Goal: Task Accomplishment & Management: Manage account settings

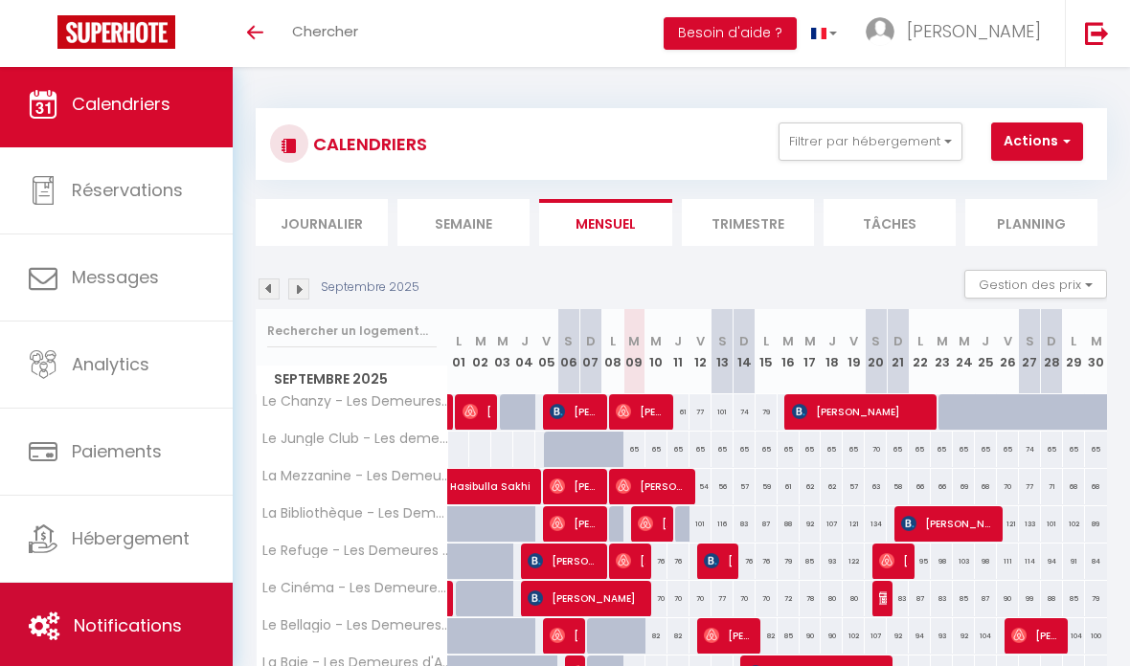
click at [113, 595] on link "Notifications" at bounding box center [116, 626] width 233 height 86
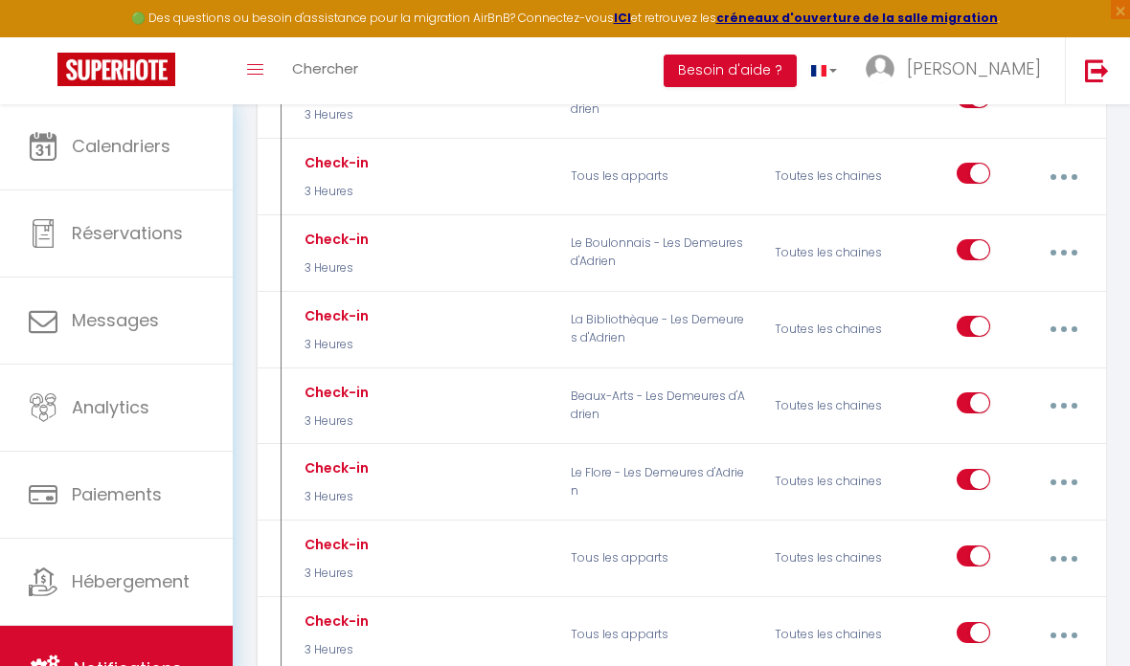
scroll to position [3538, 0]
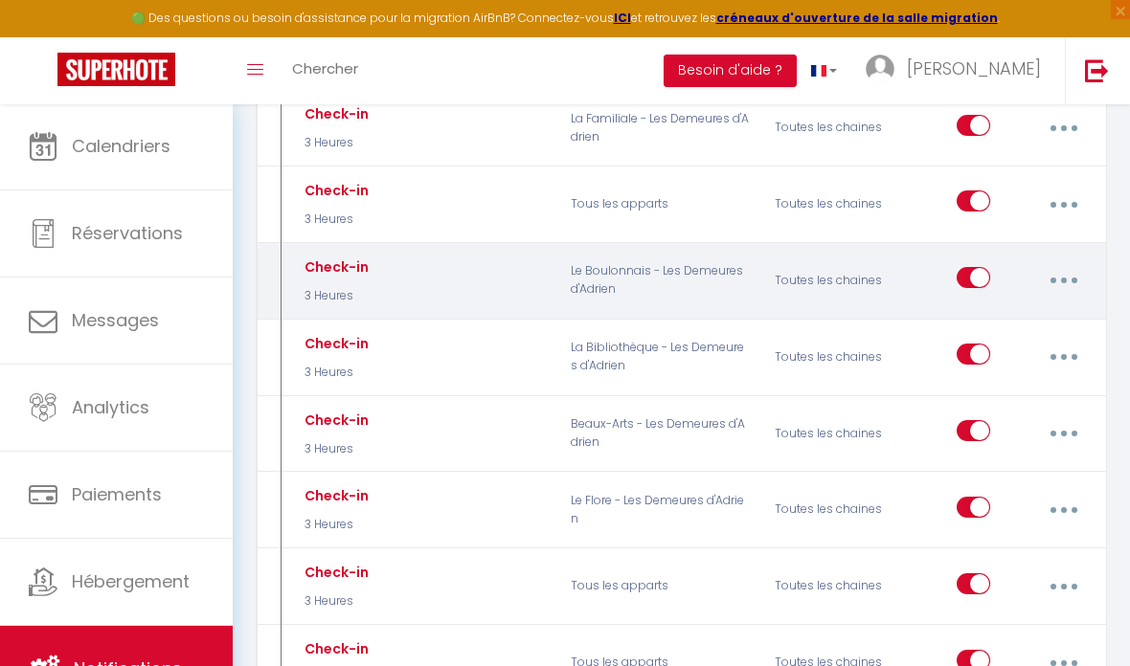
click at [1059, 262] on button "button" at bounding box center [1063, 280] width 51 height 36
click at [1017, 311] on link "Editer" at bounding box center [1012, 327] width 142 height 33
type input "Check-in"
select select "3 Heures"
select select "if_deposit_is_paid"
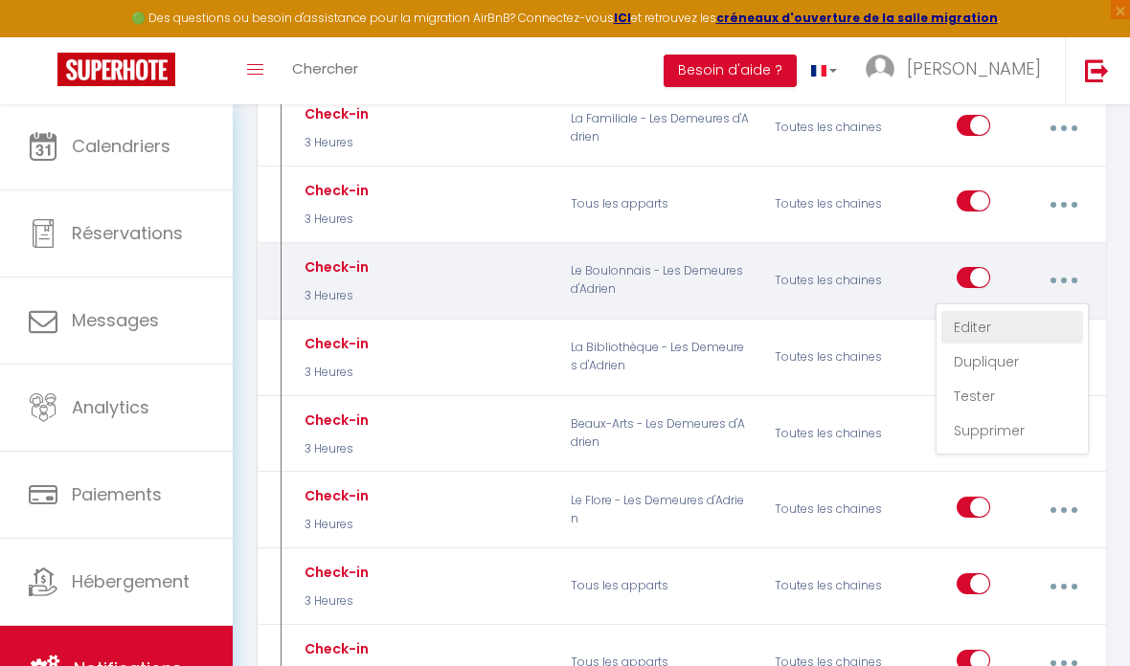
checkbox input "true"
checkbox input "false"
radio input "true"
type input "Check-in"
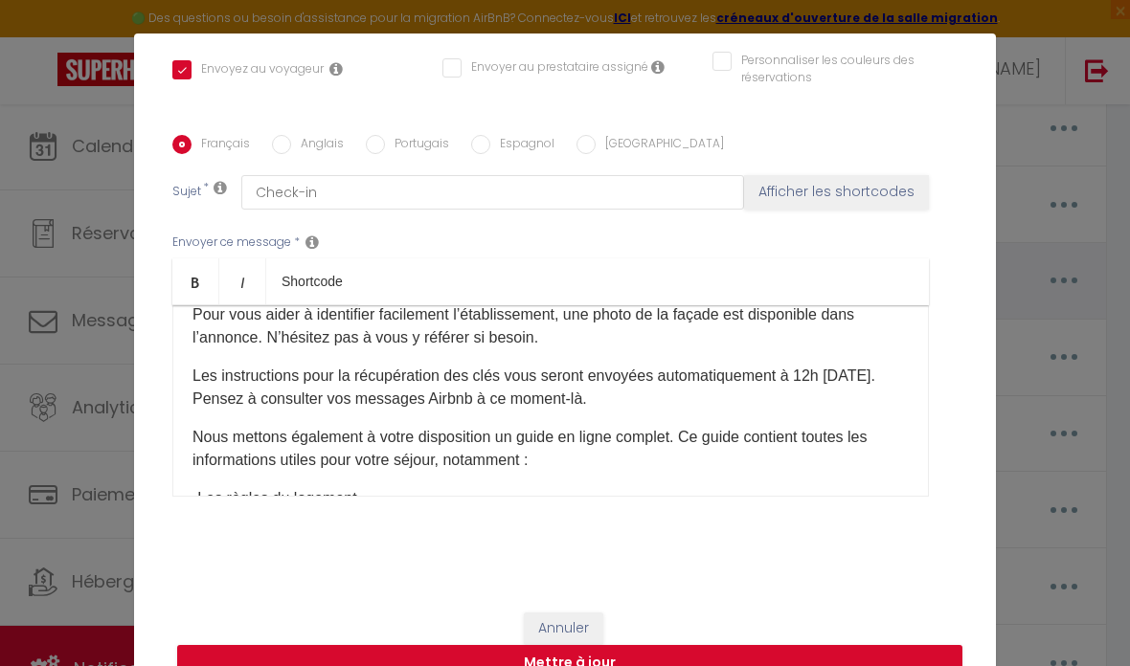
scroll to position [120, 0]
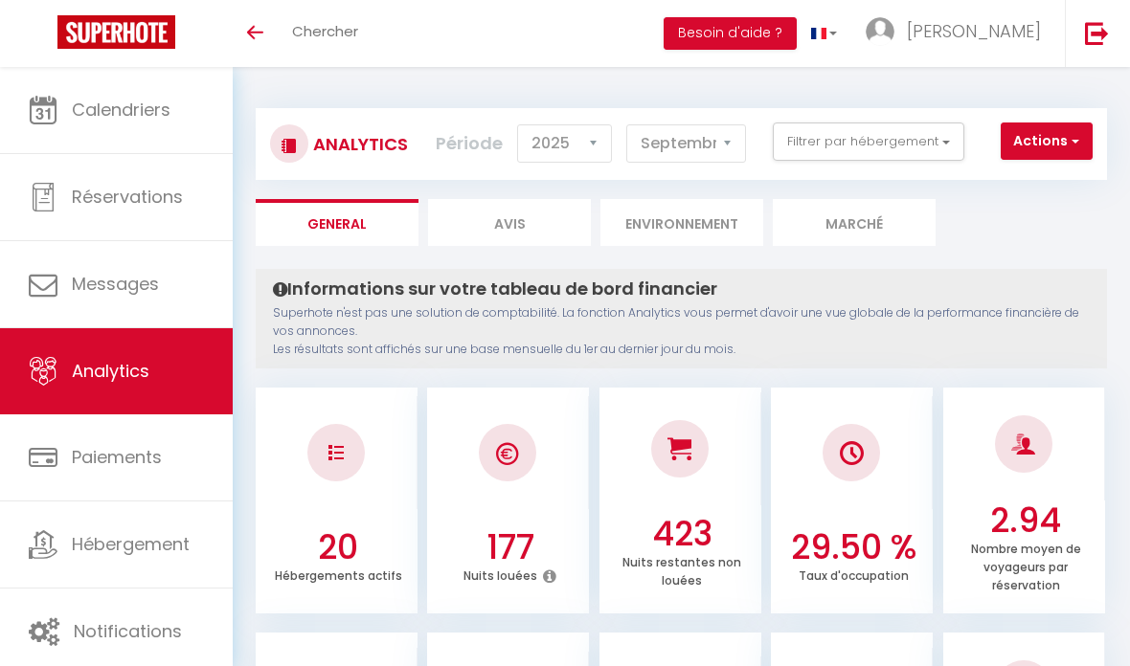
select select "2025"
select select "9"
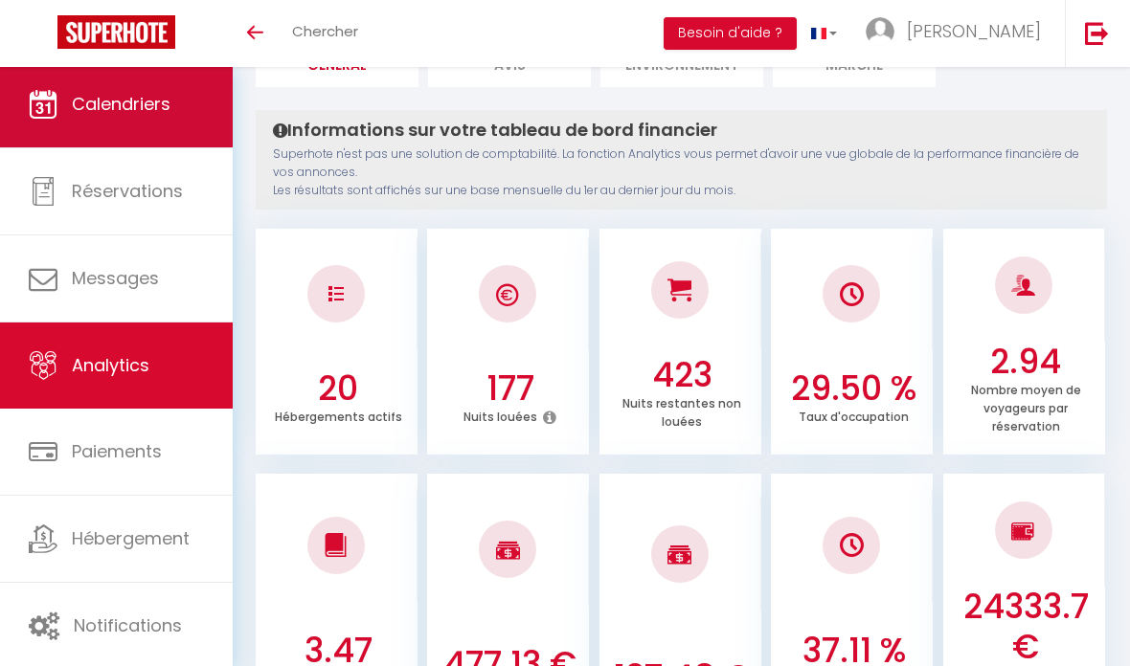
click at [40, 72] on link "Calendriers" at bounding box center [116, 104] width 233 height 86
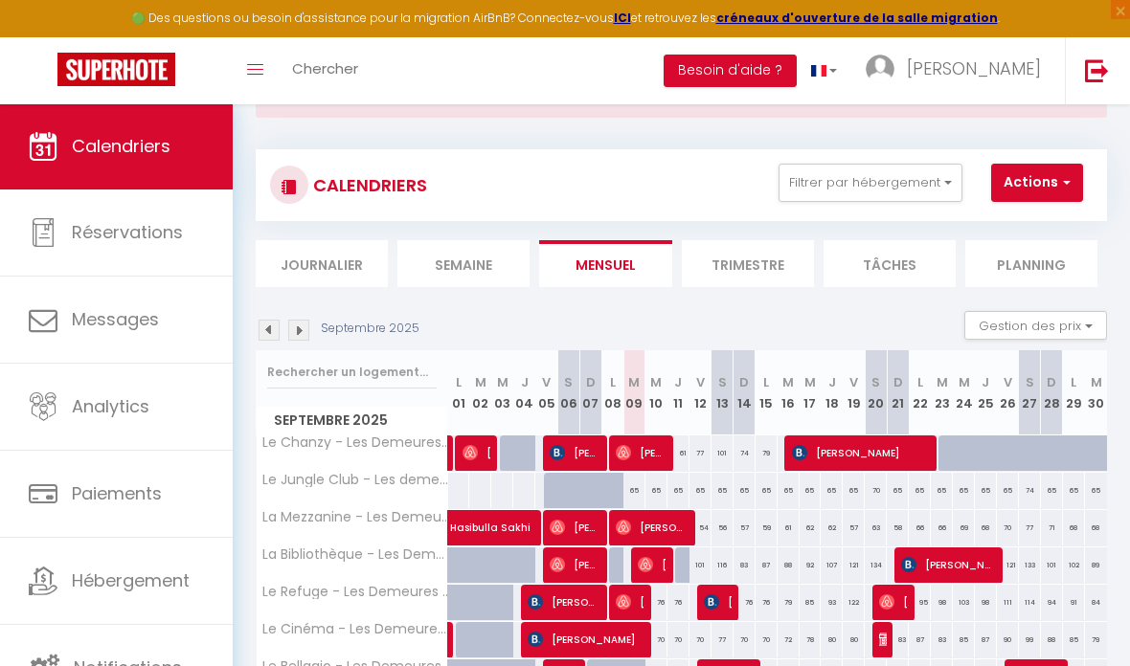
click at [267, 325] on img at bounding box center [268, 330] width 21 height 21
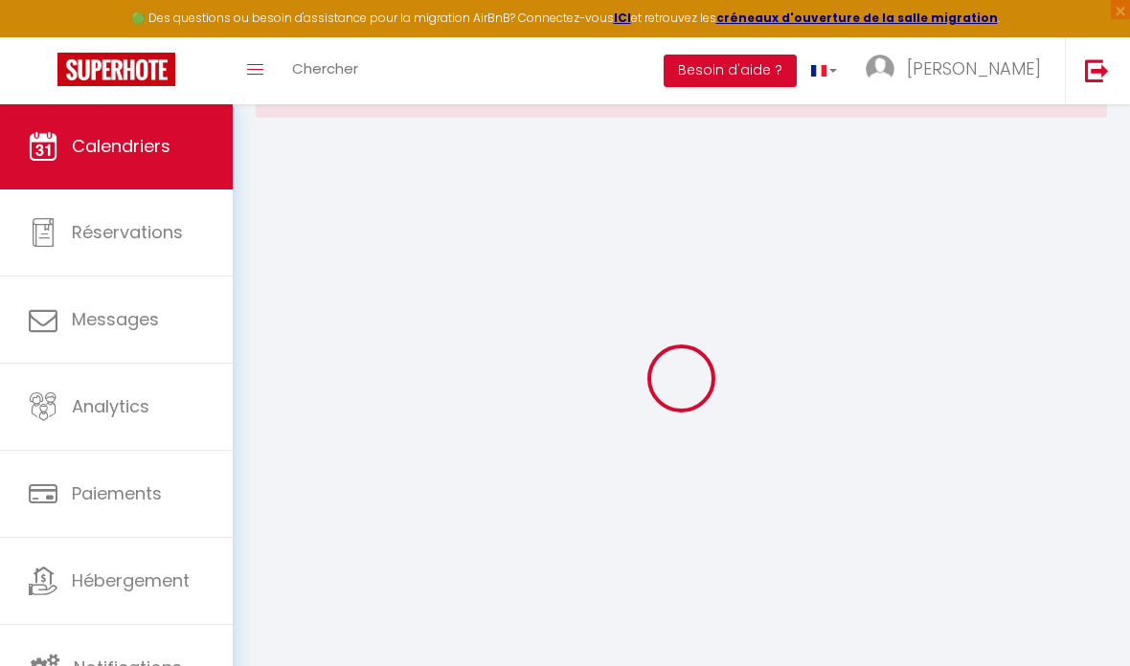
select select
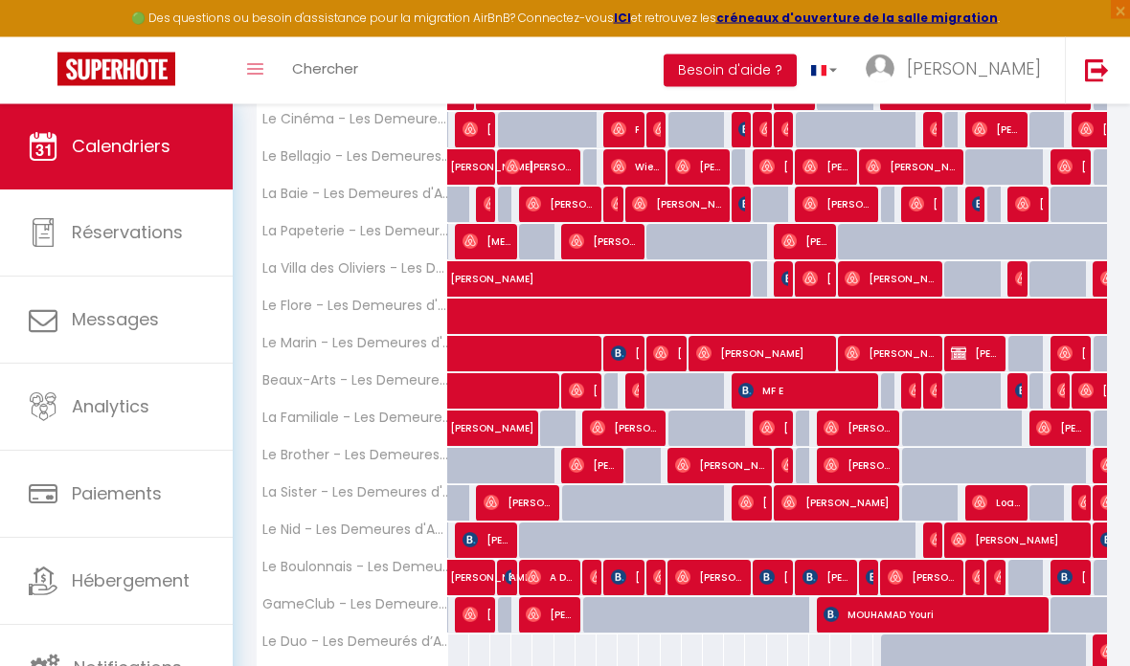
scroll to position [588, 0]
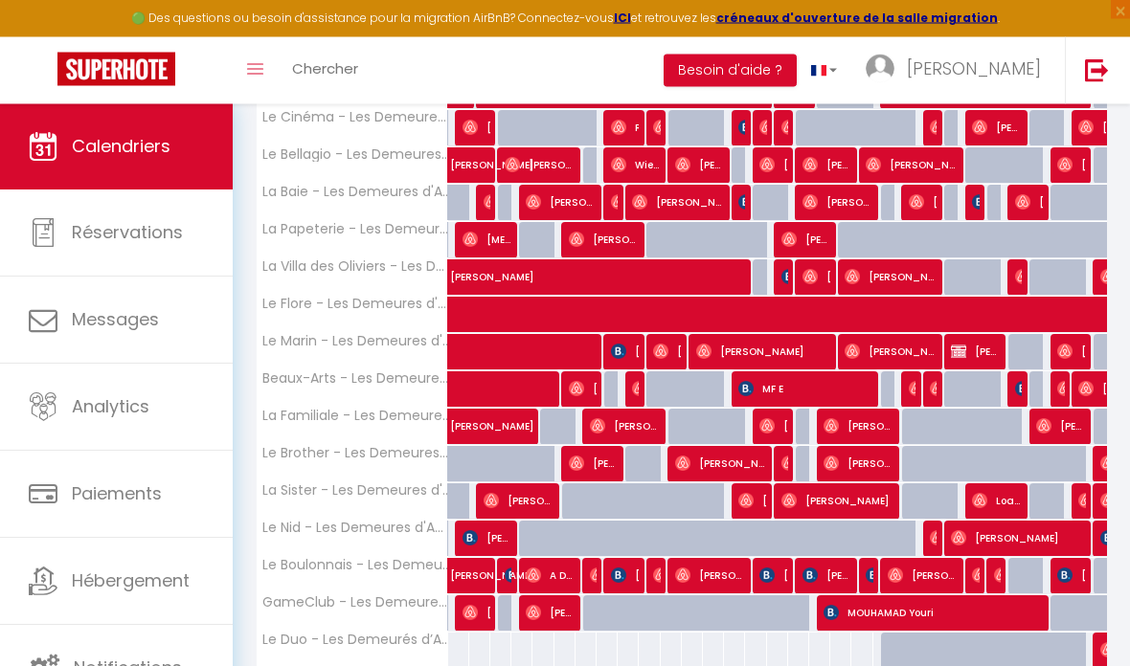
click at [618, 572] on img at bounding box center [618, 576] width 15 height 15
select select "OK"
select select "1"
select select "0"
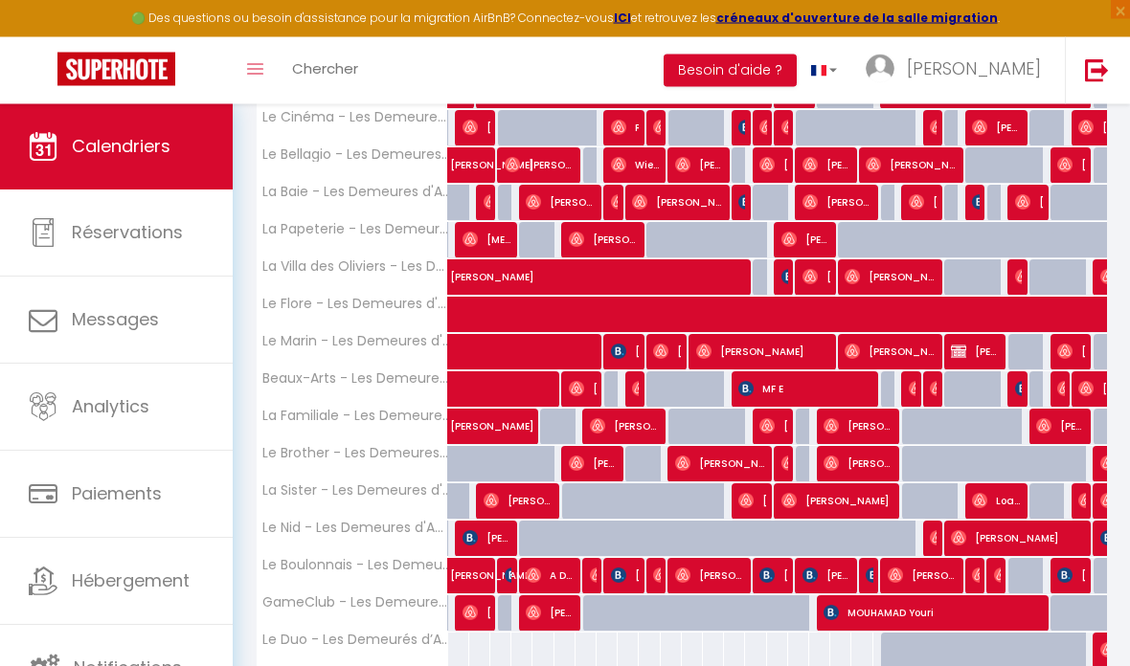
select select "1"
select select
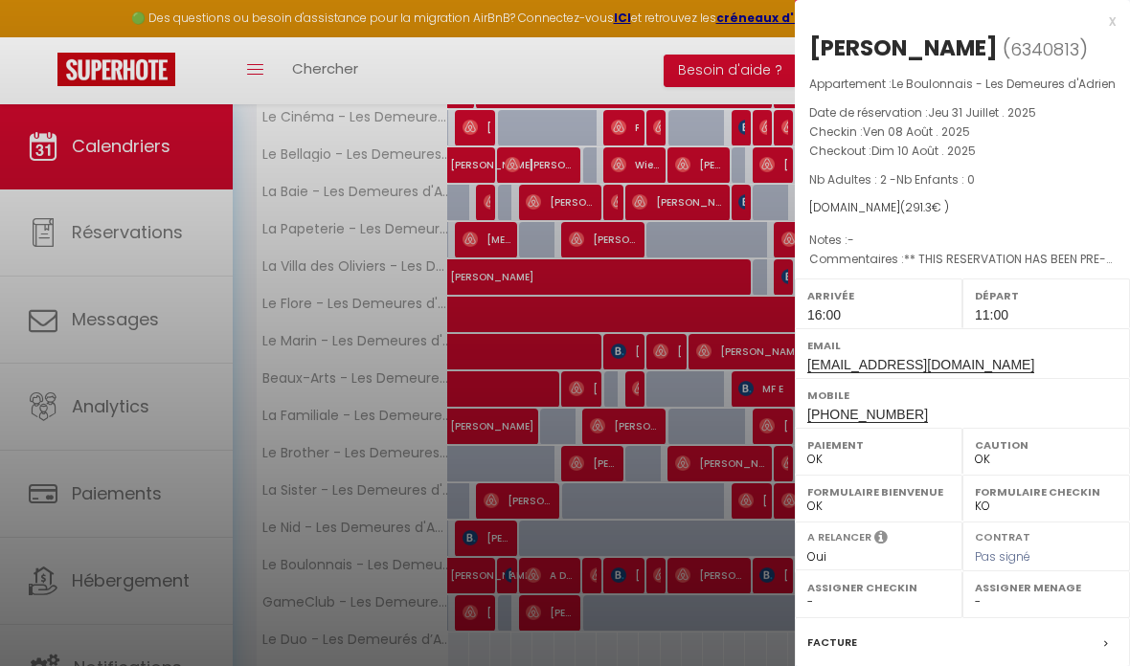
scroll to position [125, 0]
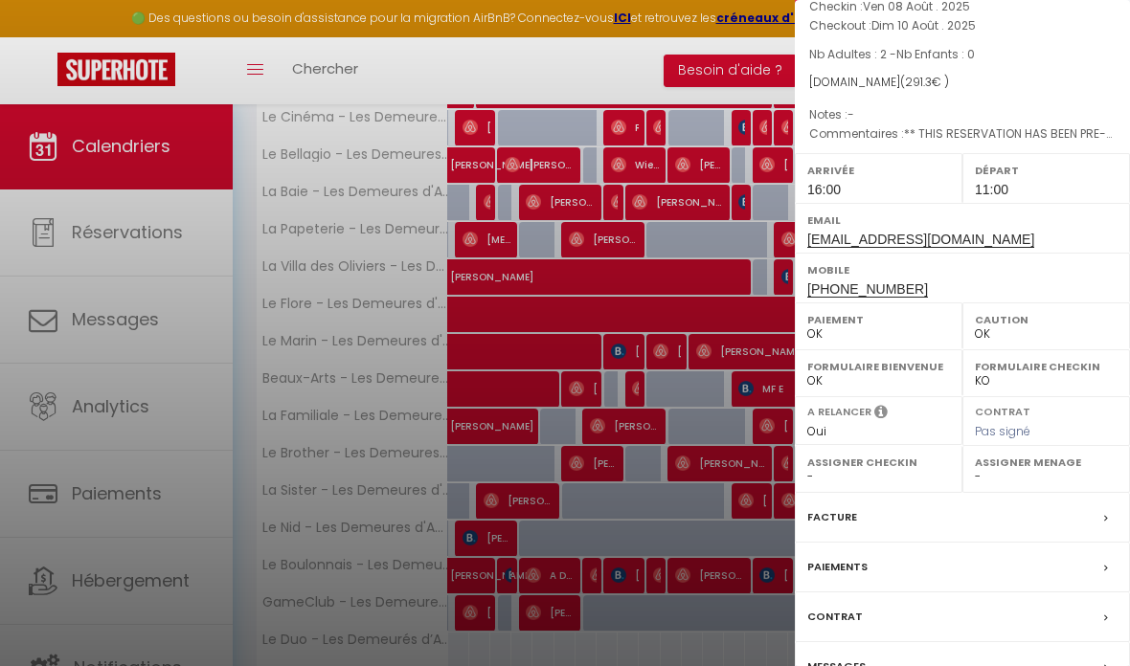
click at [832, 665] on label "Messages" at bounding box center [836, 667] width 58 height 20
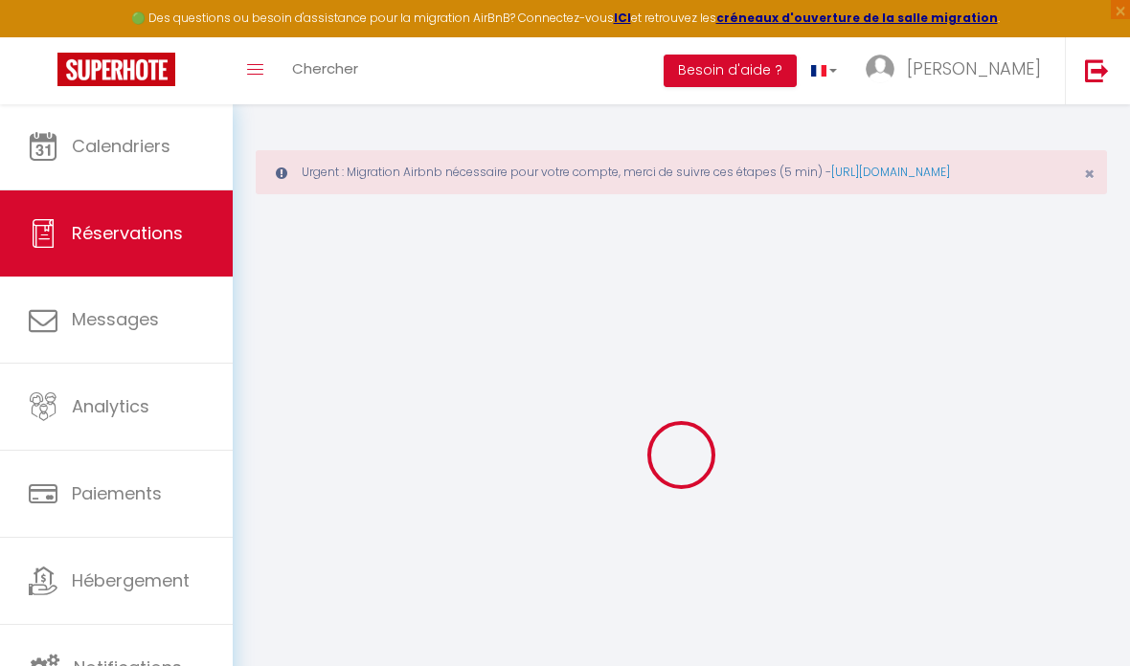
select select
checkbox input "false"
select select
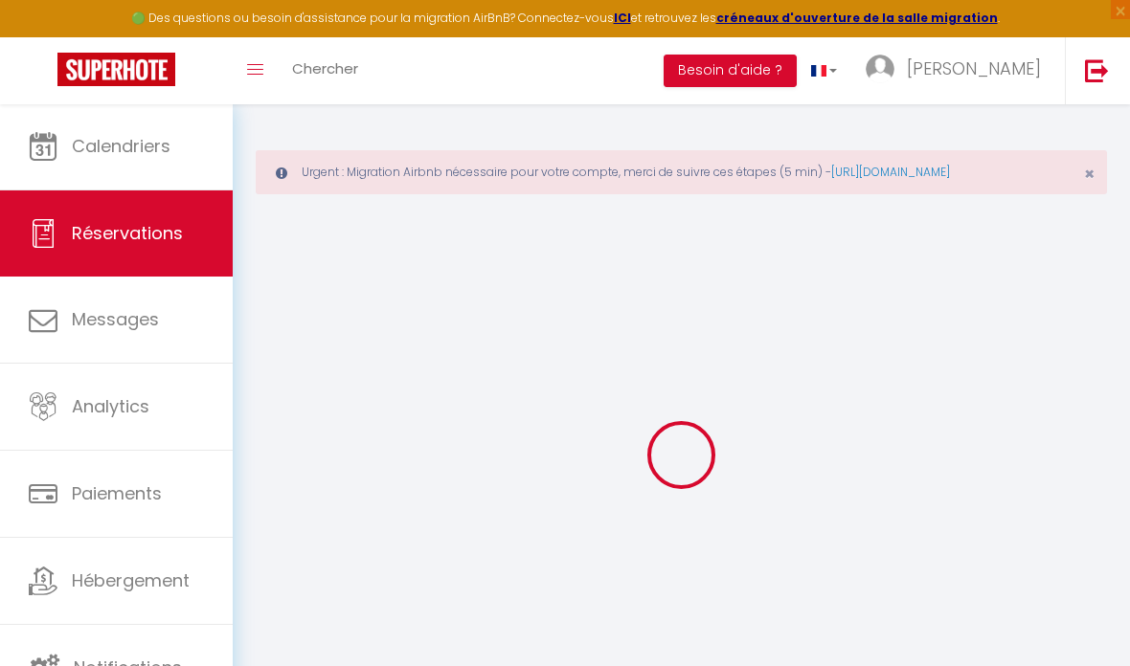
checkbox input "false"
type textarea "** THIS RESERVATION HAS BEEN PRE-PAID ** Approximate time of arrival: between 1…"
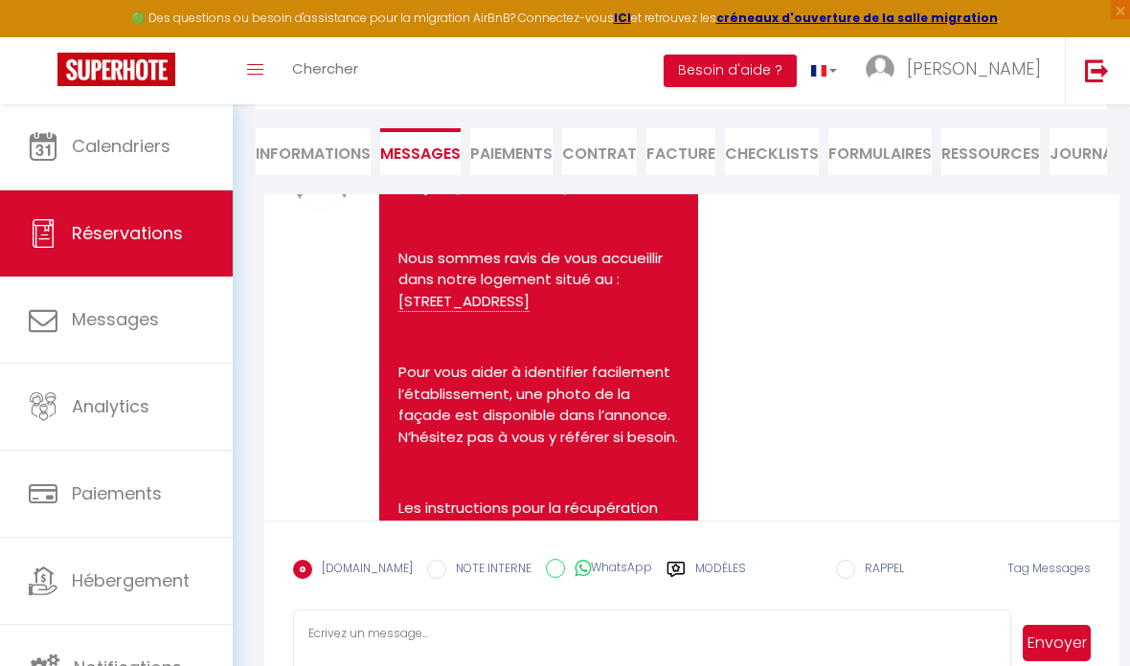
scroll to position [2694, 0]
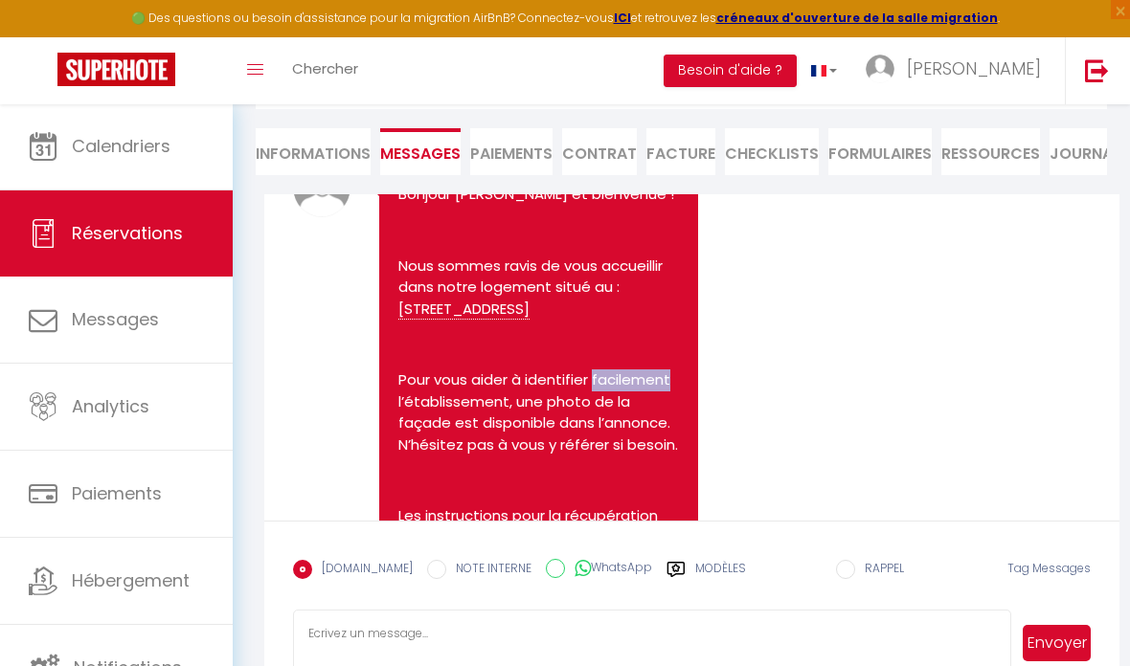
click at [421, 206] on p "Bonjour [PERSON_NAME] et bienvenue !" at bounding box center [538, 195] width 281 height 22
click at [435, 206] on p "Bonjour [PERSON_NAME] et bienvenue !" at bounding box center [538, 195] width 281 height 22
click at [431, 206] on p "Bonjour [PERSON_NAME] et bienvenue !" at bounding box center [538, 195] width 281 height 22
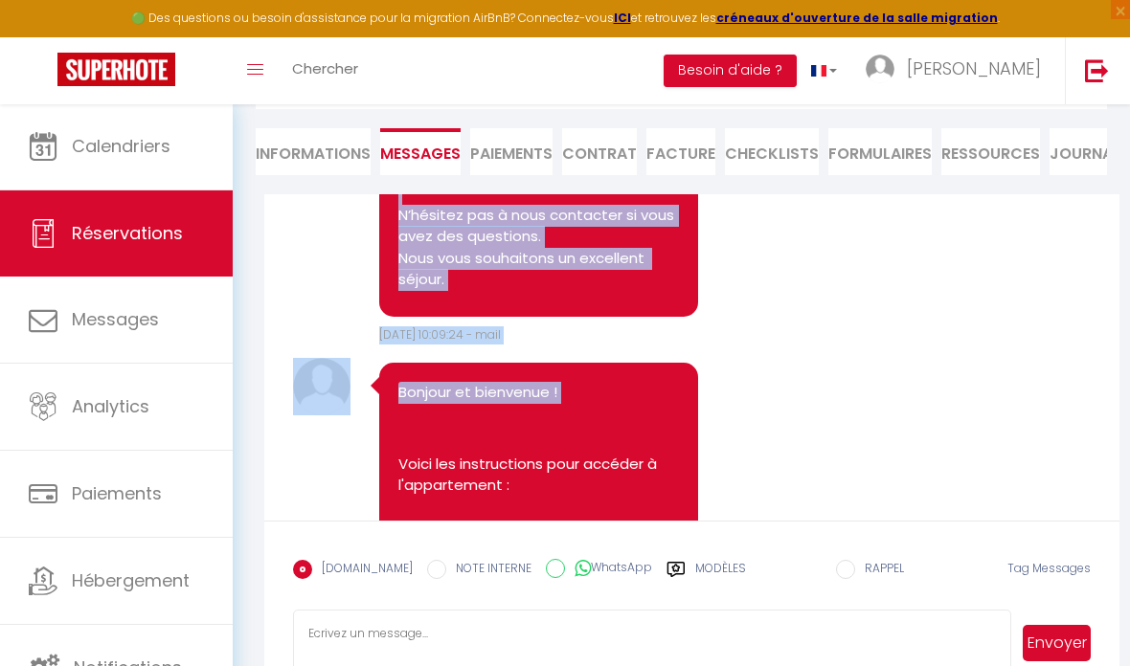
scroll to position [3667, 0]
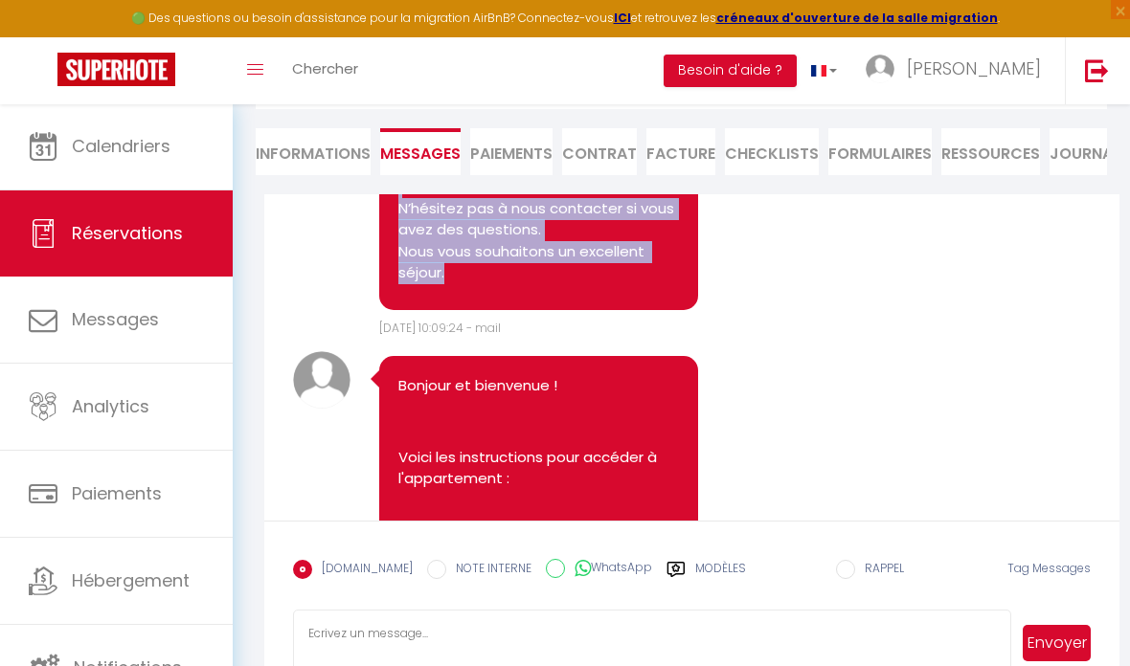
copy pre "Bonjour [PERSON_NAME] et bienvenue ! Nous sommes ravis de vous accueillir dans …"
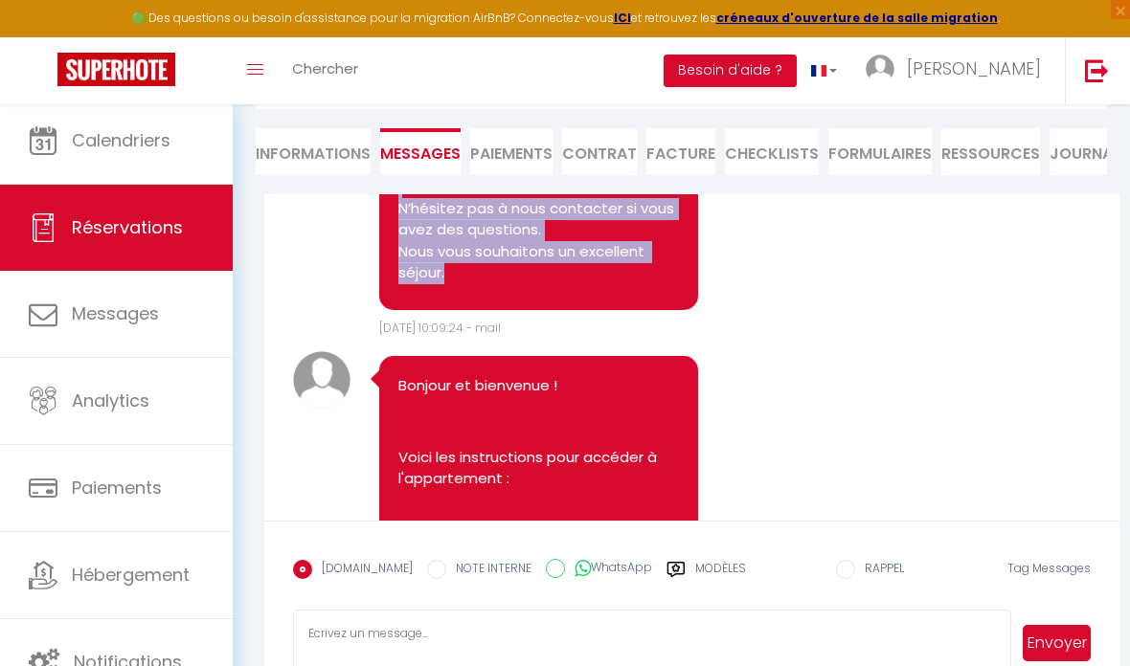
scroll to position [6, 0]
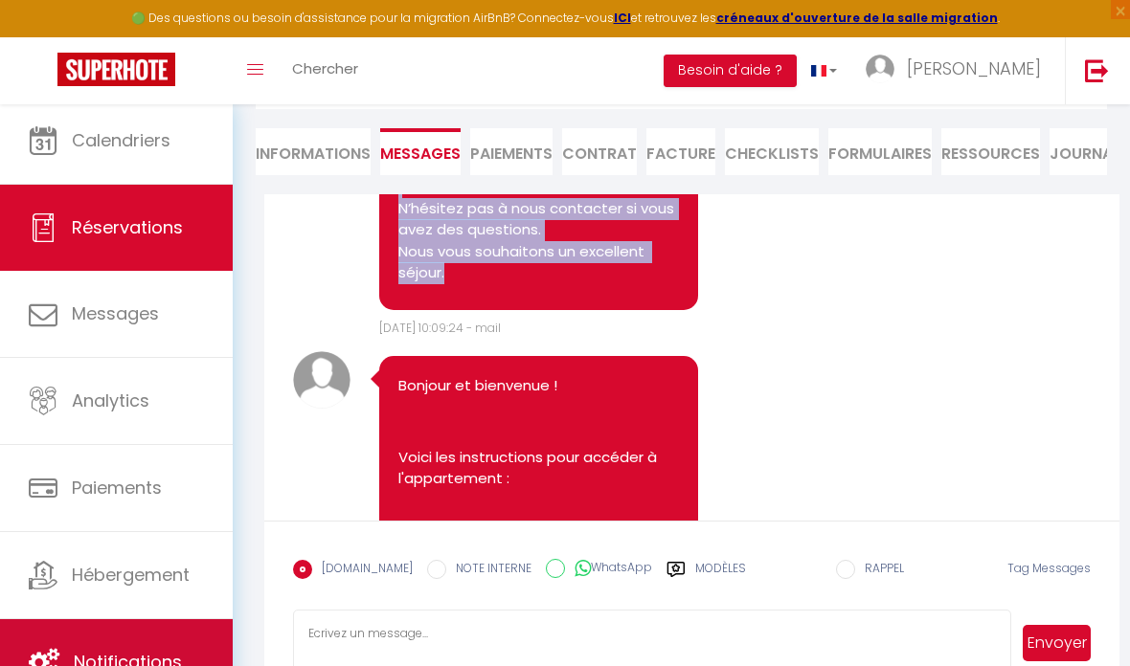
click at [146, 640] on link "Notifications" at bounding box center [116, 662] width 233 height 86
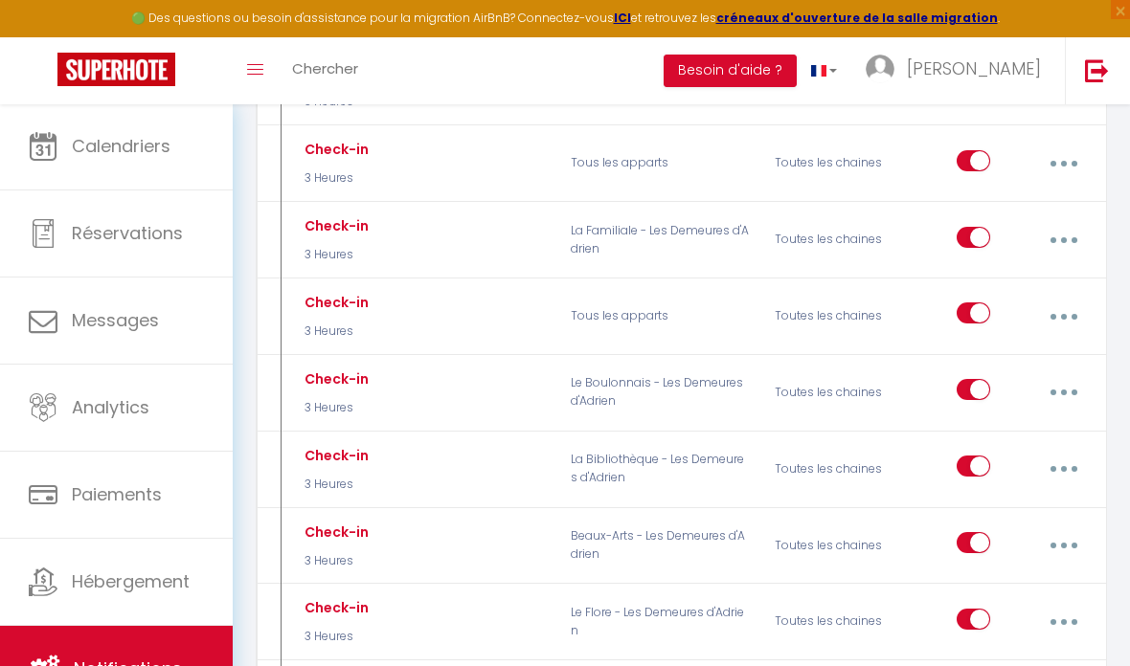
scroll to position [3430, 0]
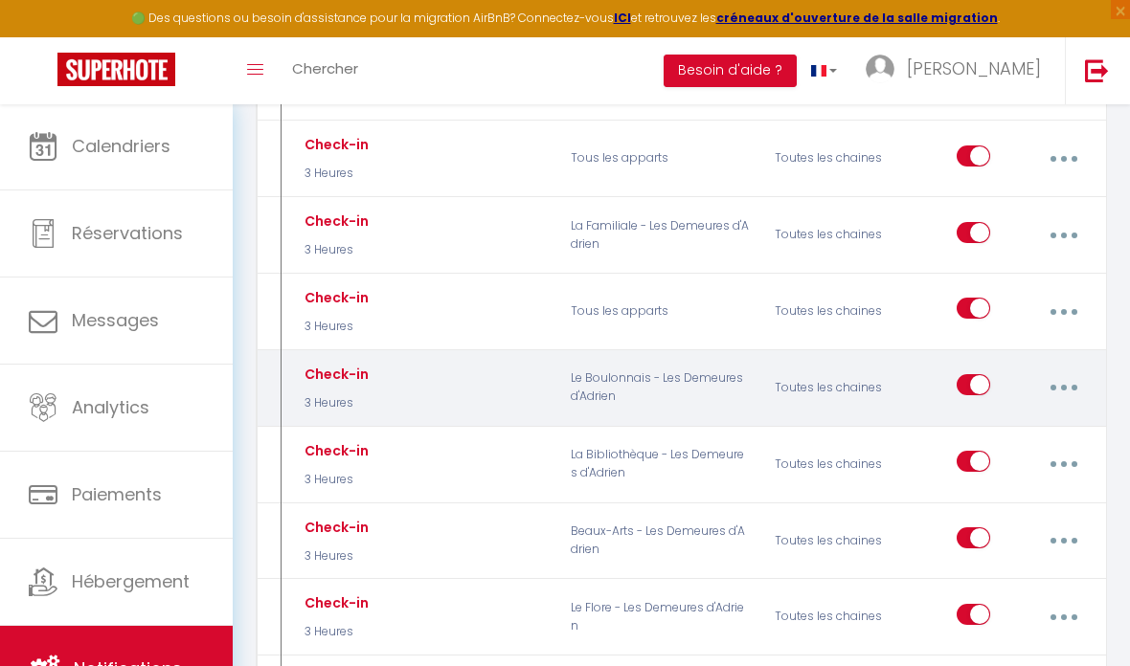
click at [1064, 370] on button "button" at bounding box center [1063, 388] width 51 height 36
click at [1026, 418] on link "Editer" at bounding box center [1012, 434] width 142 height 33
type input "Check-in"
select select "3 Heures"
select select "if_deposit_is_paid"
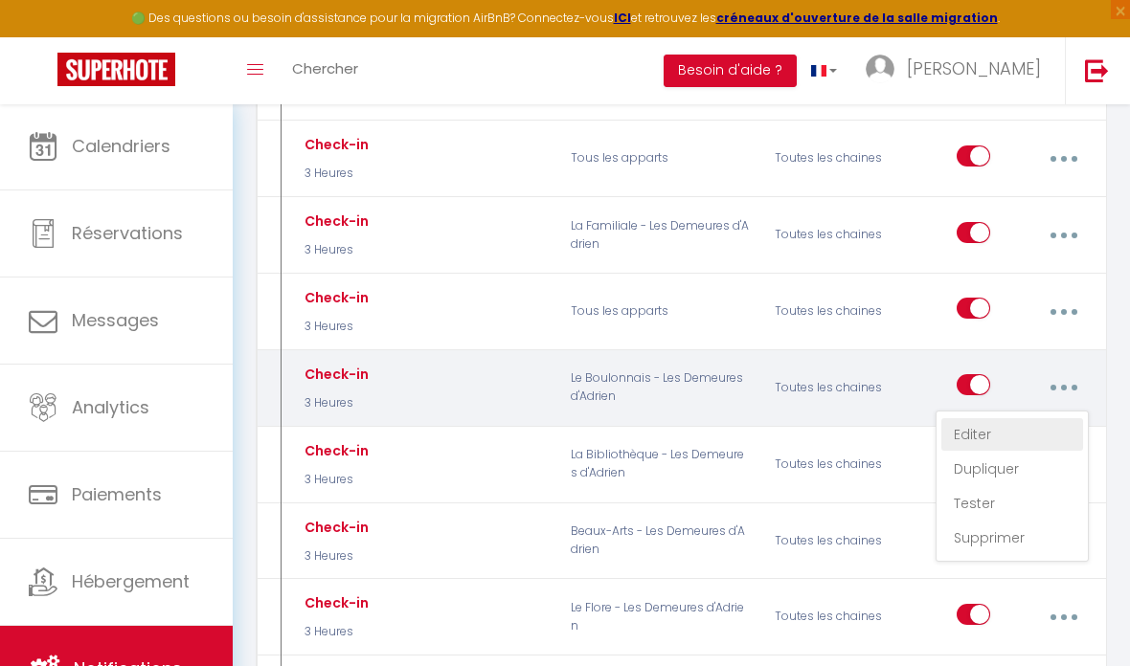
checkbox input "true"
checkbox input "false"
radio input "true"
type input "Check-in"
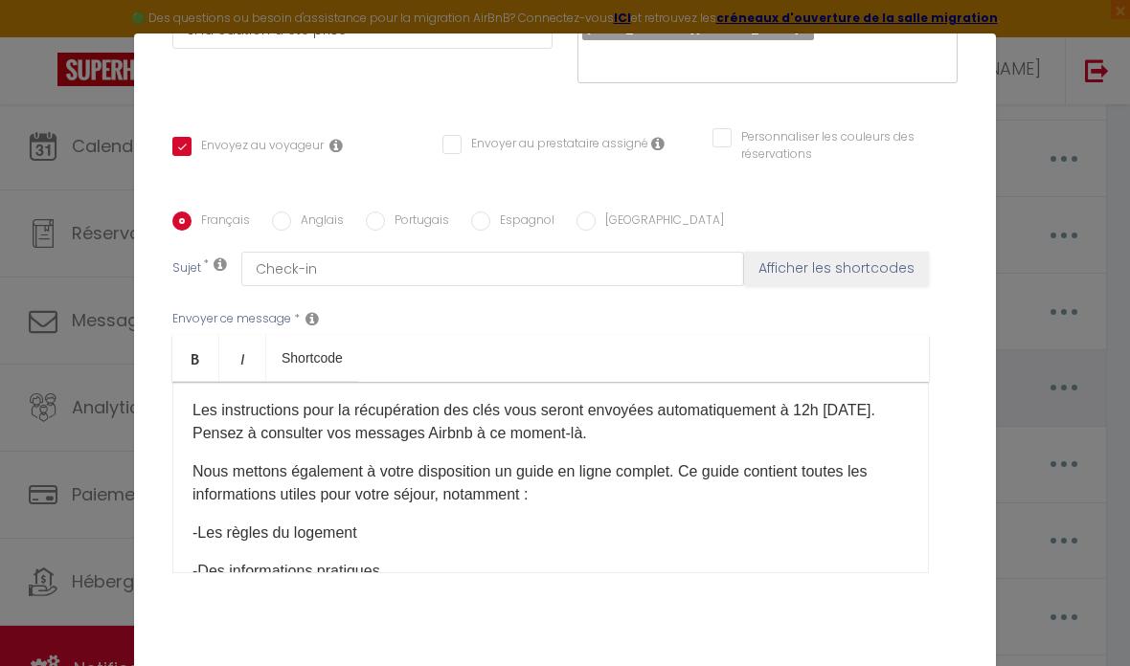
scroll to position [168, 0]
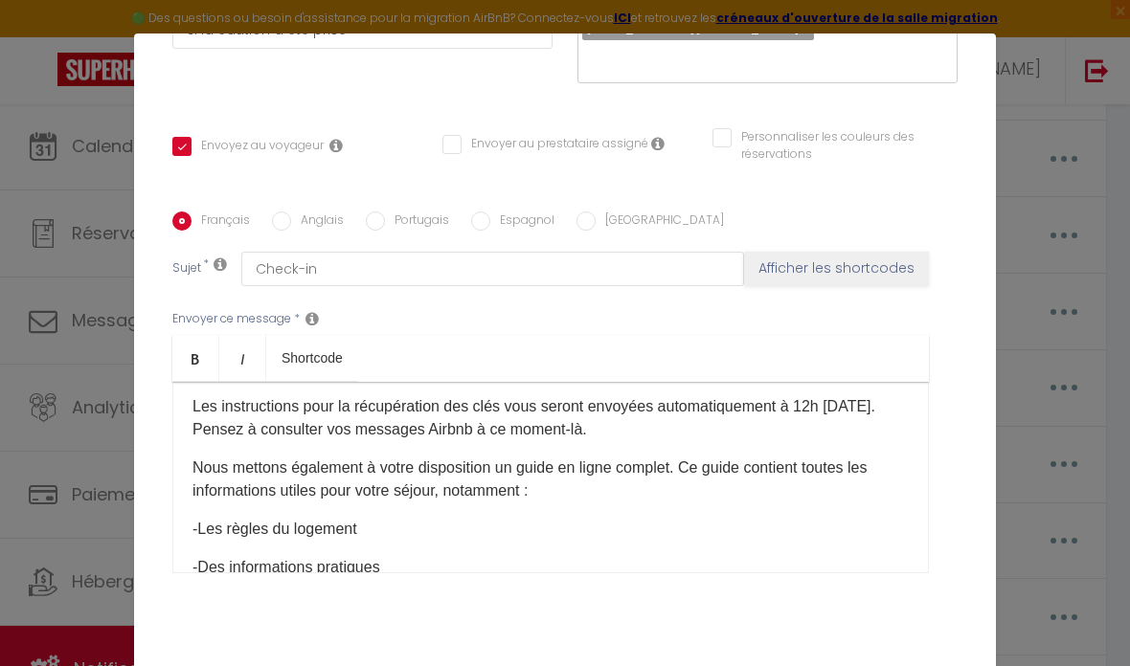
click at [805, 404] on p "Les instructions pour la récupération des clés vous seront envoyées automatique…" at bounding box center [550, 418] width 716 height 46
click at [808, 400] on p "Les instructions pour la récupération des clés vous seront envoyées automatique…" at bounding box center [550, 418] width 716 height 46
click at [465, 422] on p "Les instructions pour la récupération des clés vous seront envoyées automatique…" at bounding box center [550, 418] width 716 height 46
click at [536, 432] on p "Les instructions pour la récupération des clés vous seront envoyées automatique…" at bounding box center [550, 418] width 716 height 46
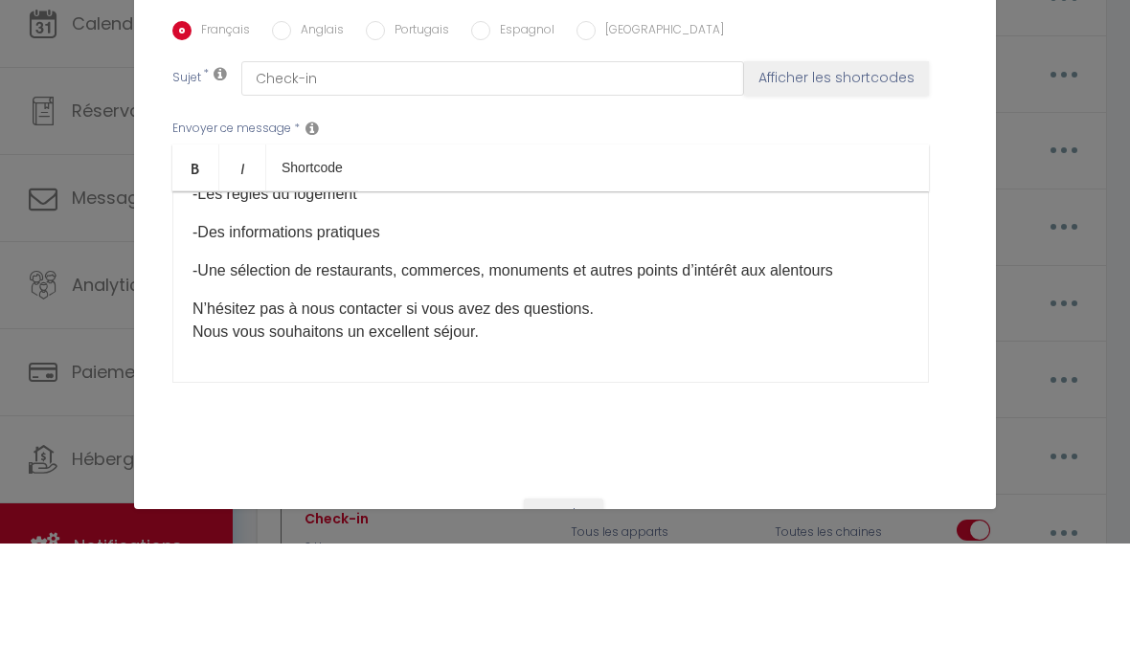
scroll to position [3546, 0]
click at [769, 654] on button "Mettre à jour" at bounding box center [569, 672] width 785 height 36
checkbox input "true"
checkbox input "false"
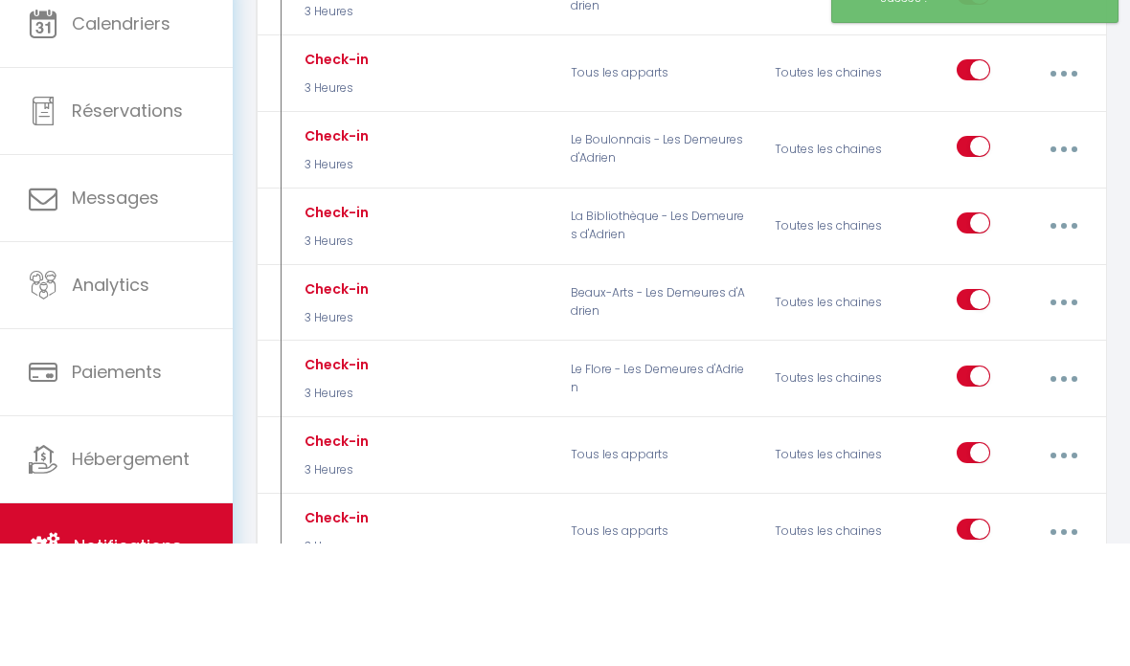
scroll to position [3669, 0]
